Goal: Complete application form

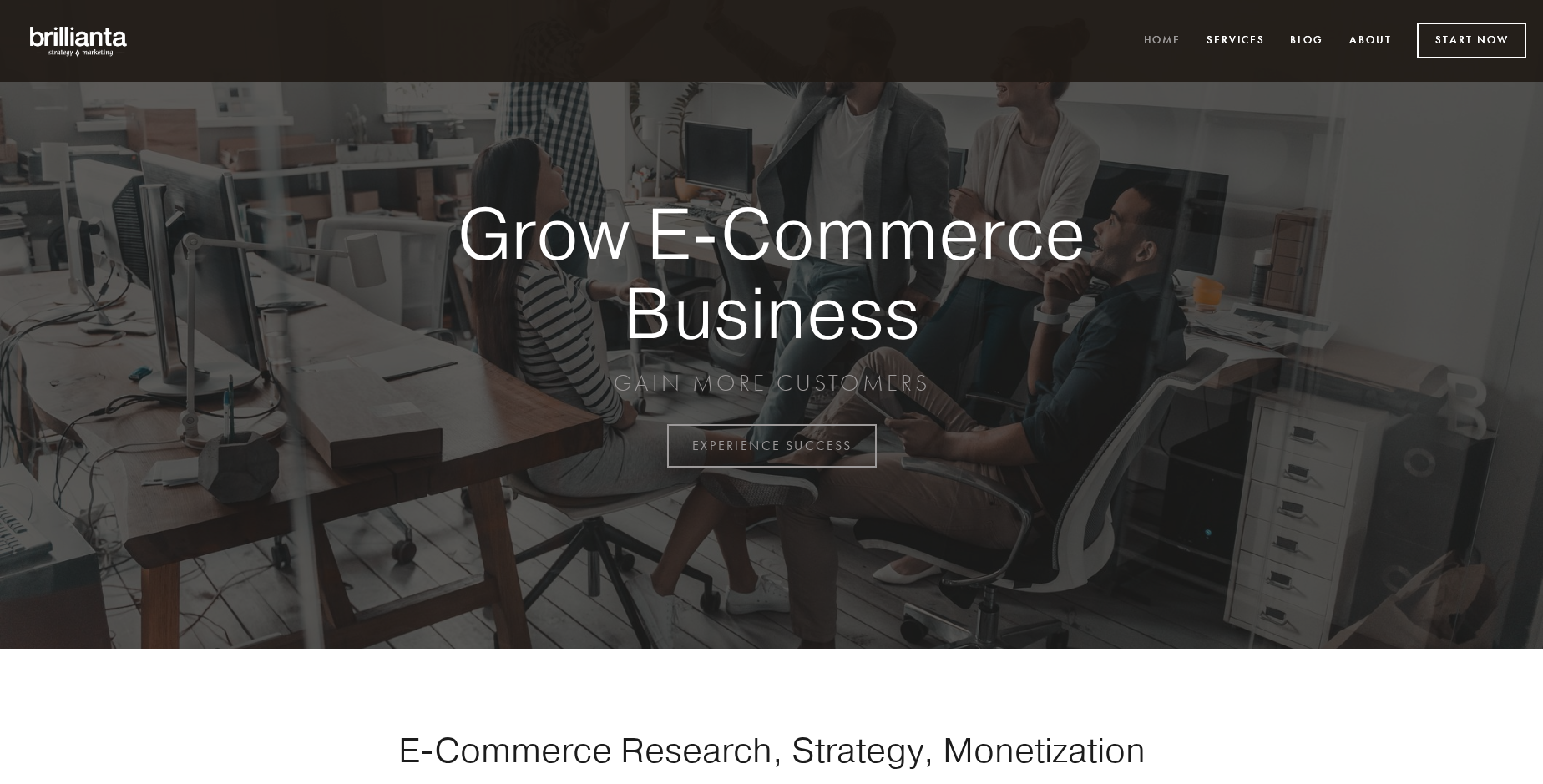
scroll to position [4376, 0]
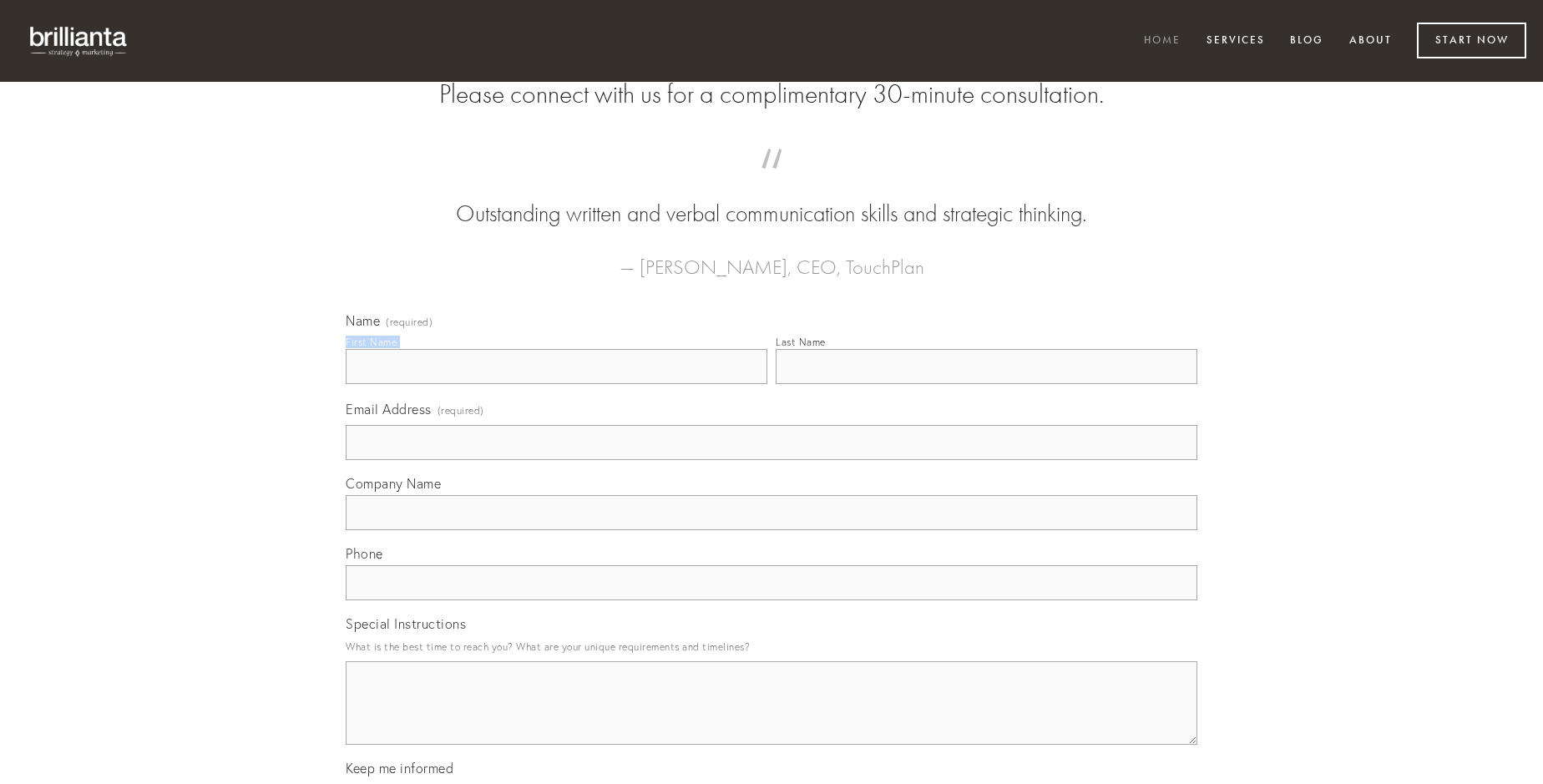
type input "[PERSON_NAME]"
click at [986, 384] on input "Last Name" at bounding box center [986, 366] width 422 height 35
type input "[PERSON_NAME]"
click at [772, 460] on input "Email Address (required)" at bounding box center [772, 442] width 852 height 35
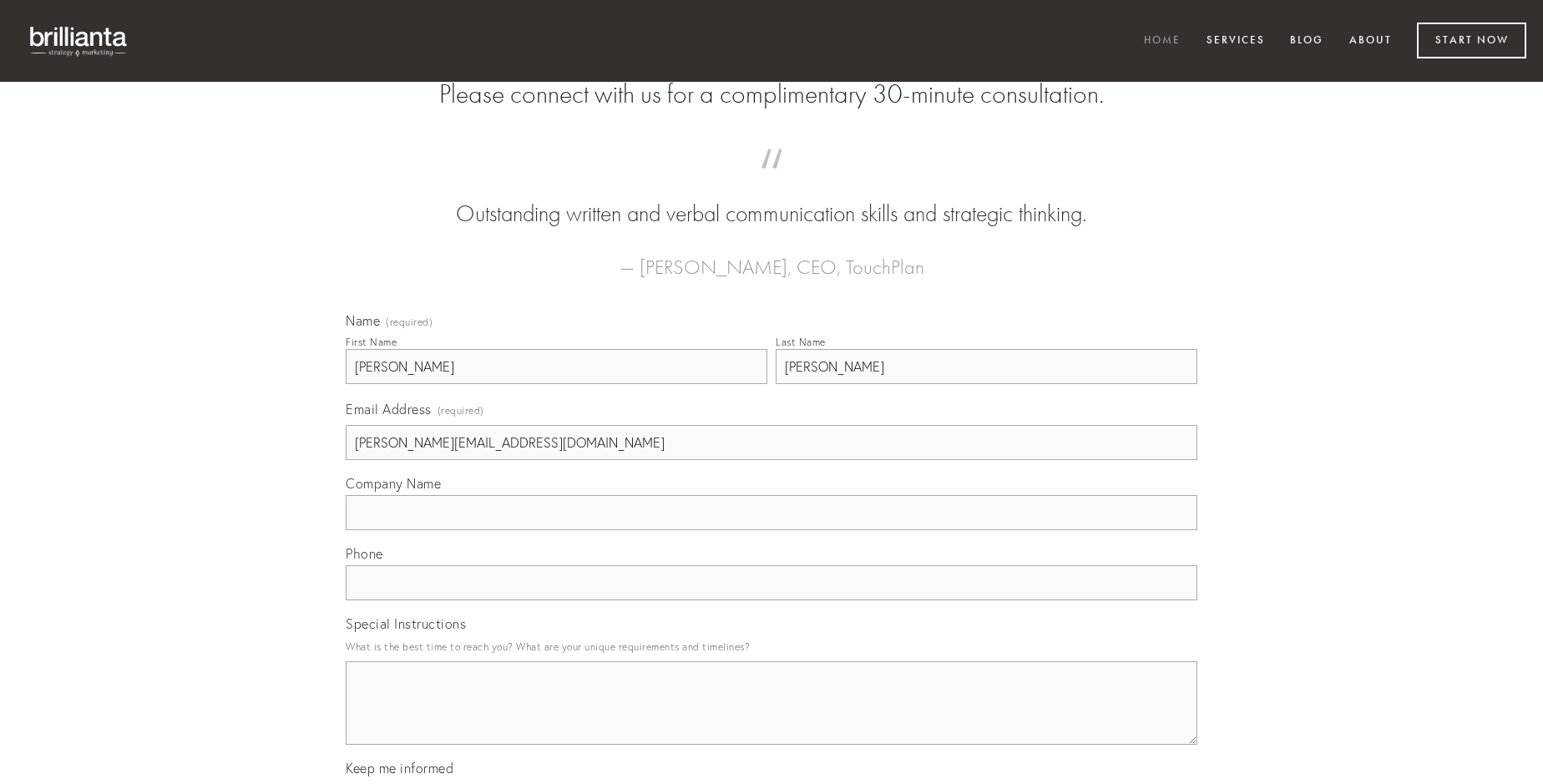
type input "[PERSON_NAME][EMAIL_ADDRESS][DOMAIN_NAME]"
click at [772, 530] on input "Company Name" at bounding box center [772, 512] width 852 height 35
type input "adflicto"
click at [772, 600] on input "text" at bounding box center [772, 582] width 852 height 35
click at [772, 718] on textarea "Special Instructions" at bounding box center [772, 703] width 852 height 84
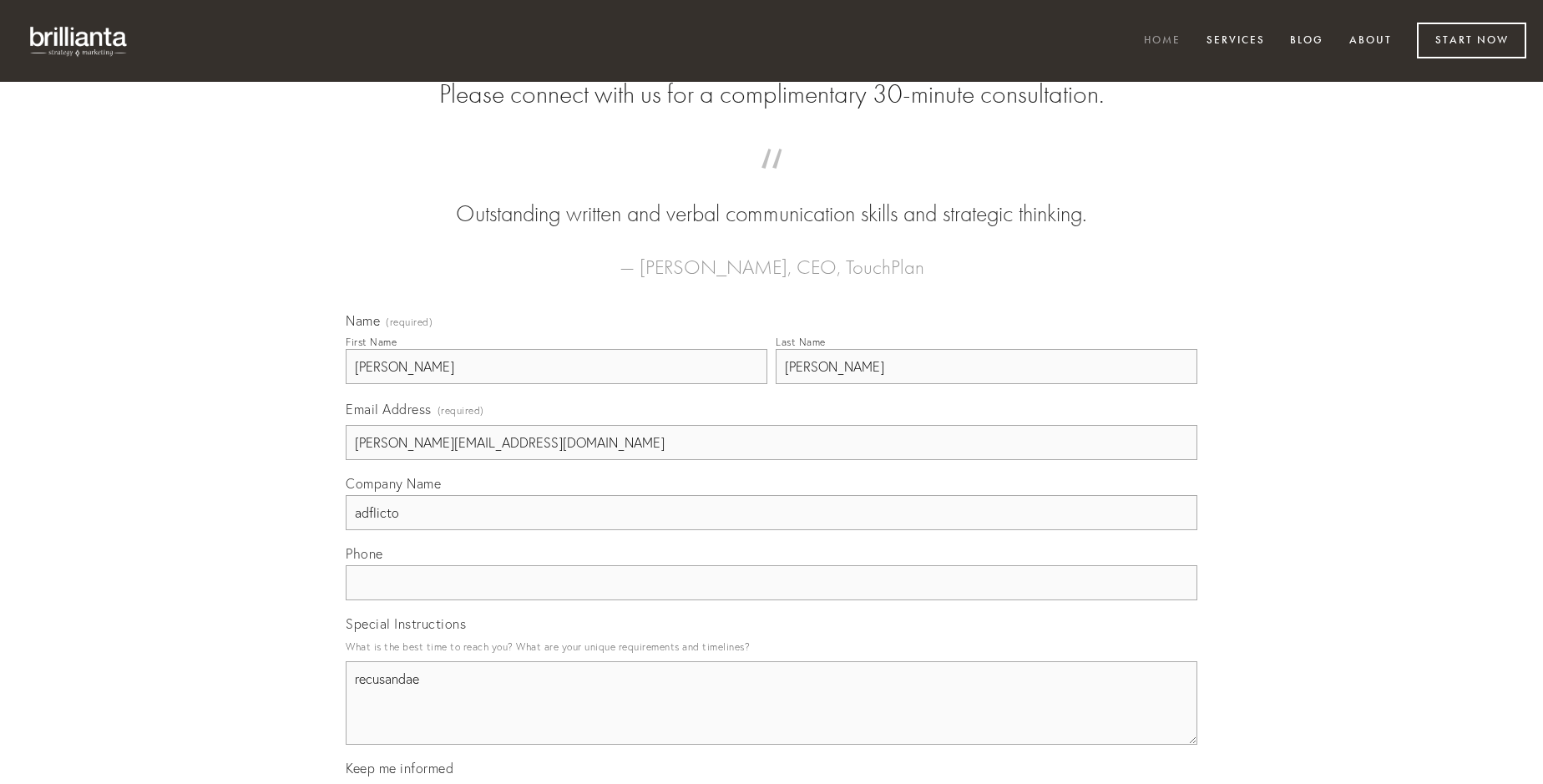
type textarea "recusandae"
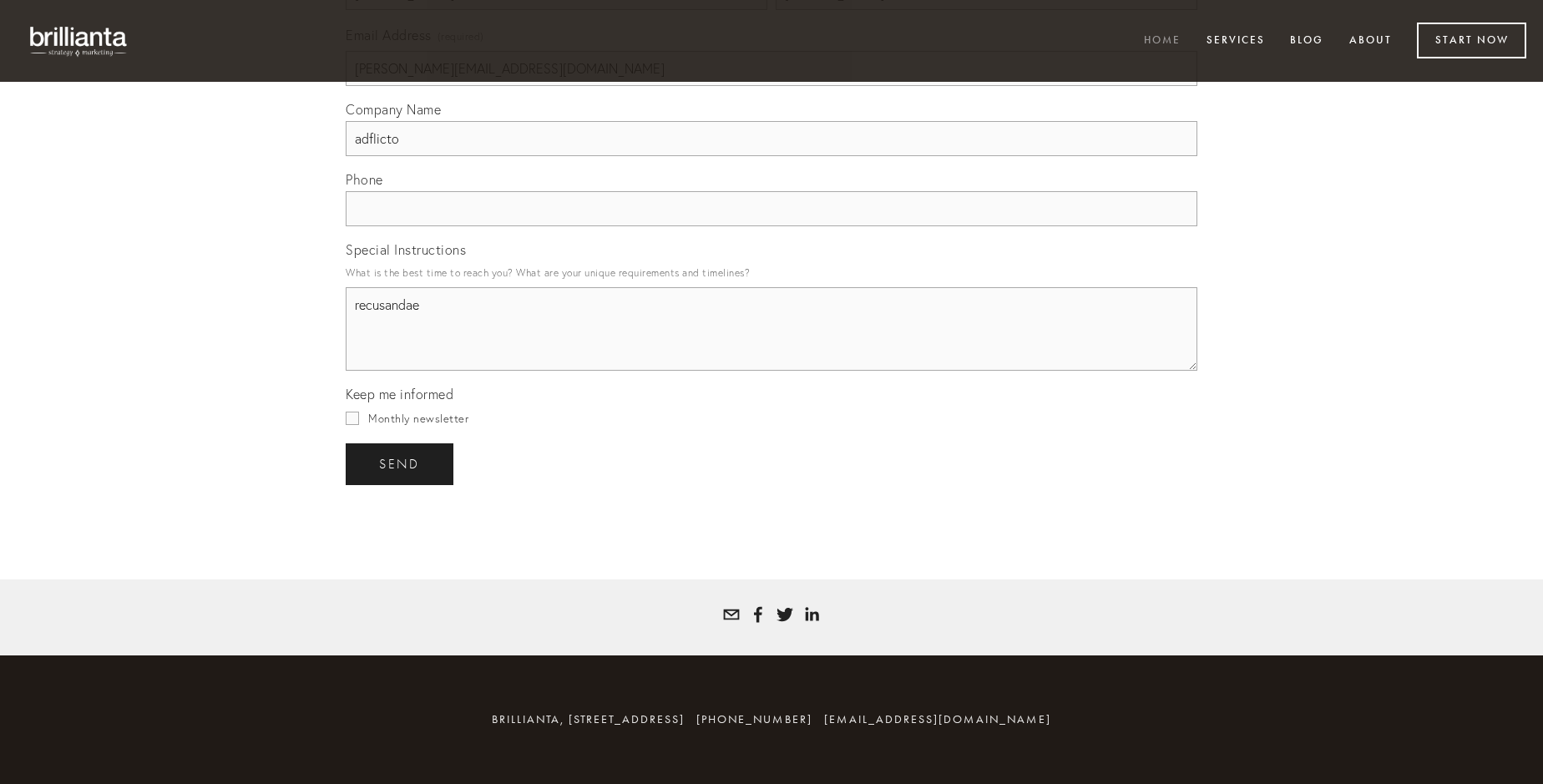
click at [401, 463] on span "send" at bounding box center [399, 464] width 41 height 15
